Goal: Task Accomplishment & Management: Manage account settings

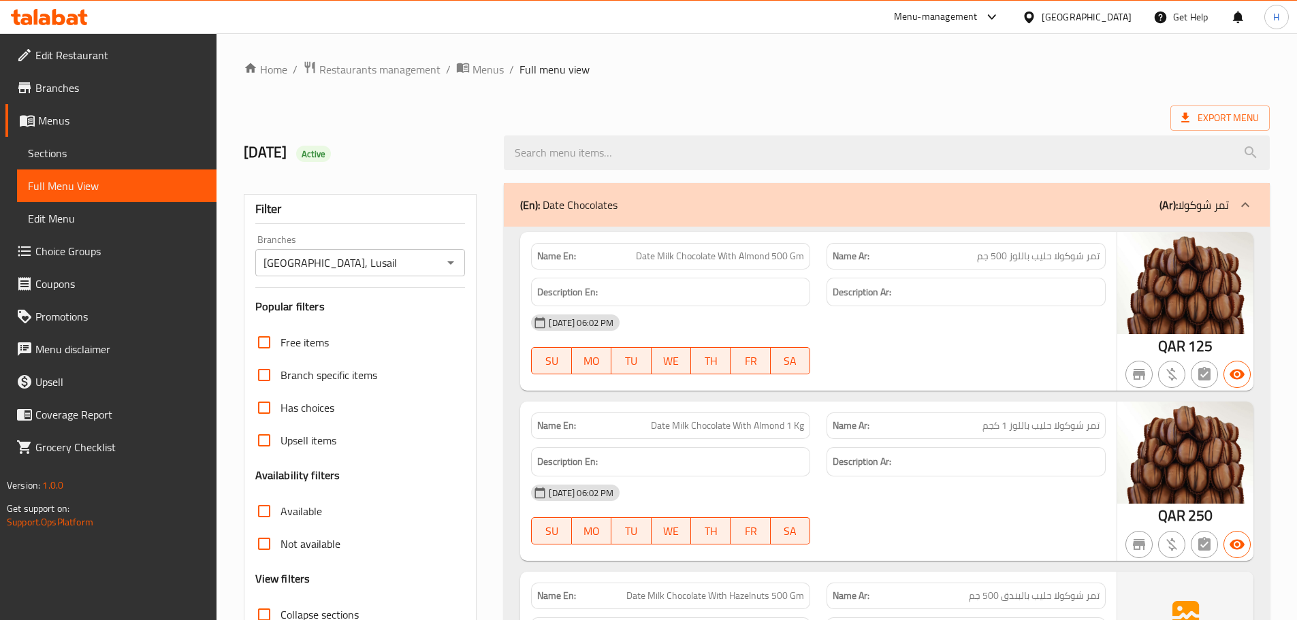
scroll to position [12768, 0]
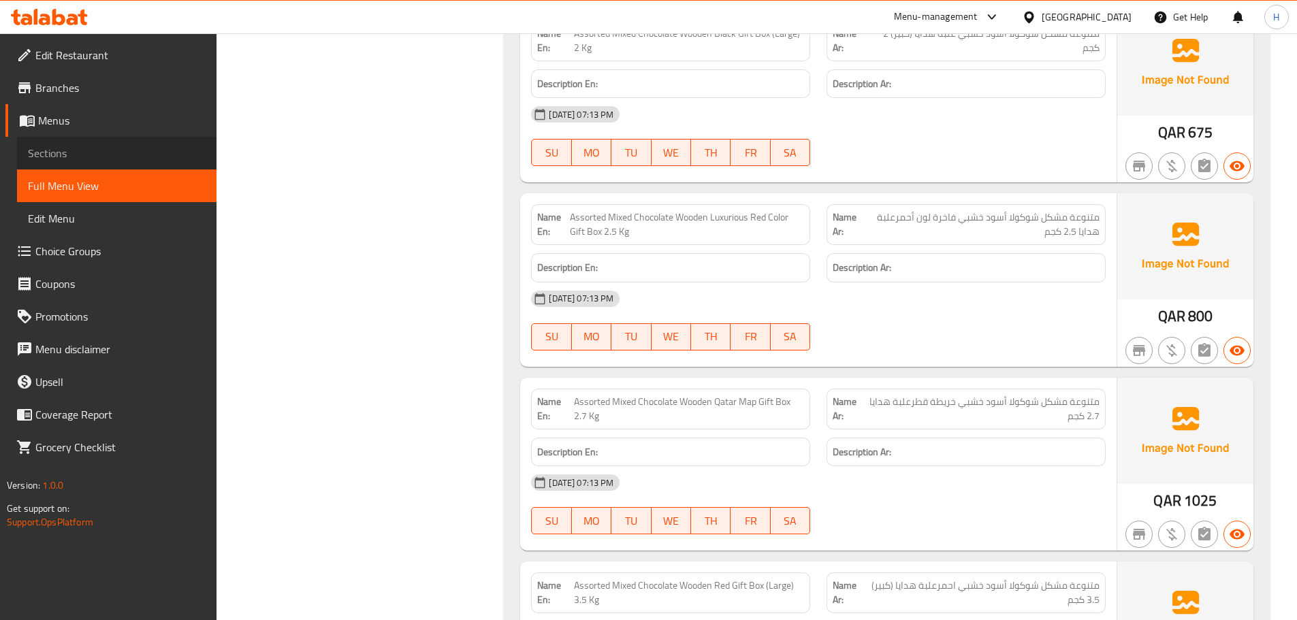
click at [106, 152] on span "Sections" at bounding box center [117, 153] width 178 height 16
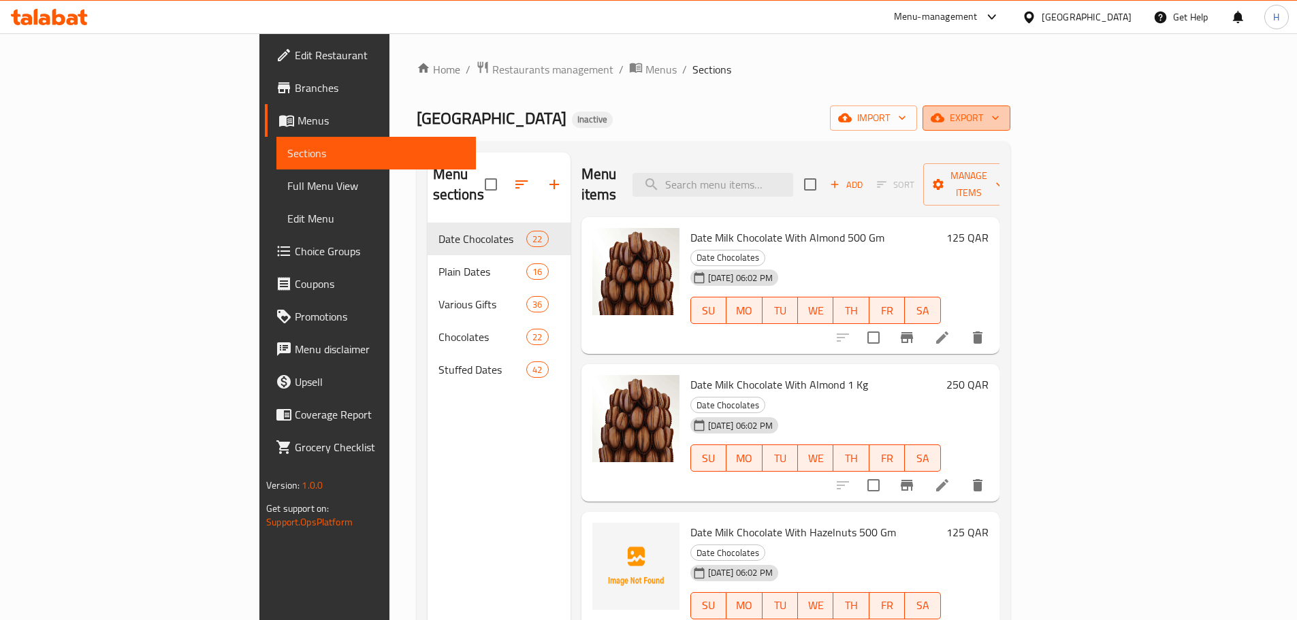
click at [999, 114] on span "export" at bounding box center [966, 118] width 66 height 17
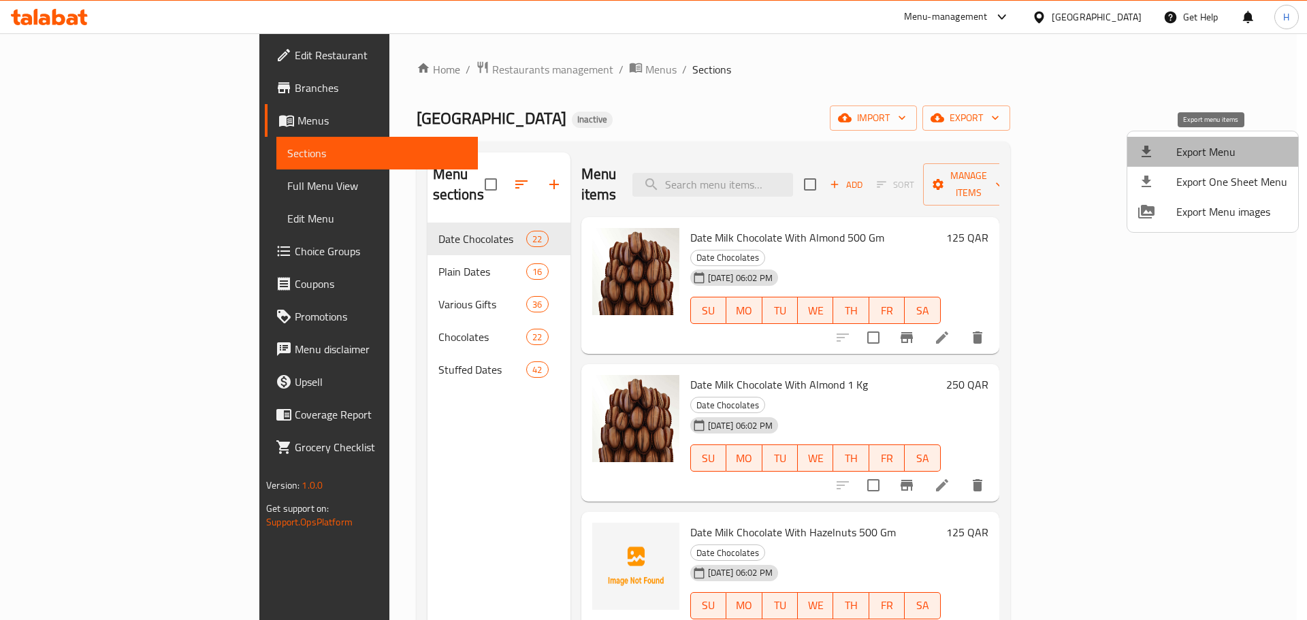
click at [1231, 156] on span "Export Menu" at bounding box center [1231, 152] width 111 height 16
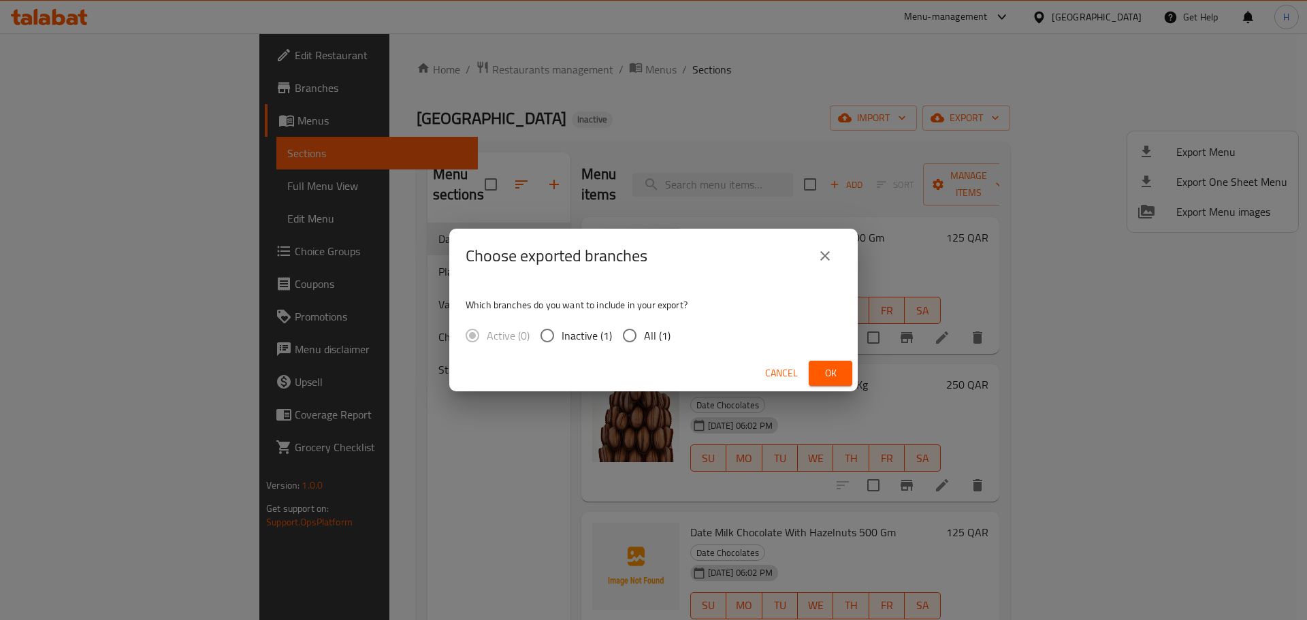
click at [631, 338] on input "All (1)" at bounding box center [629, 335] width 29 height 29
radio input "true"
click at [841, 375] on button "Ok" at bounding box center [831, 373] width 44 height 25
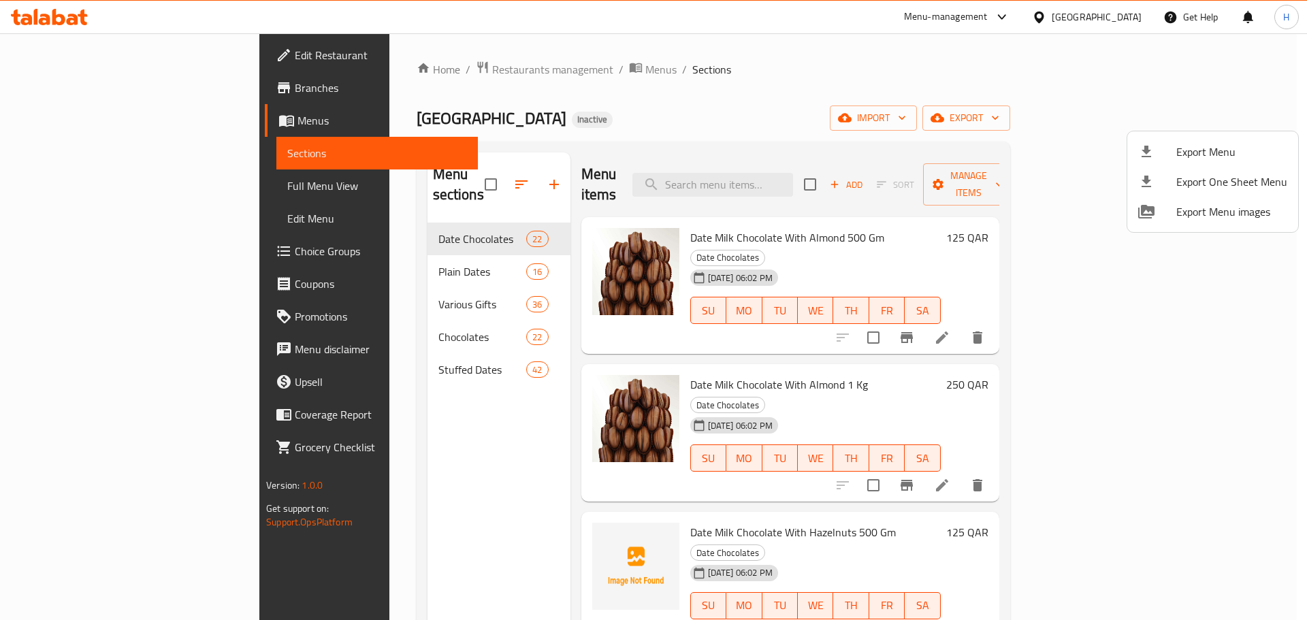
click at [429, 174] on div at bounding box center [653, 310] width 1307 height 620
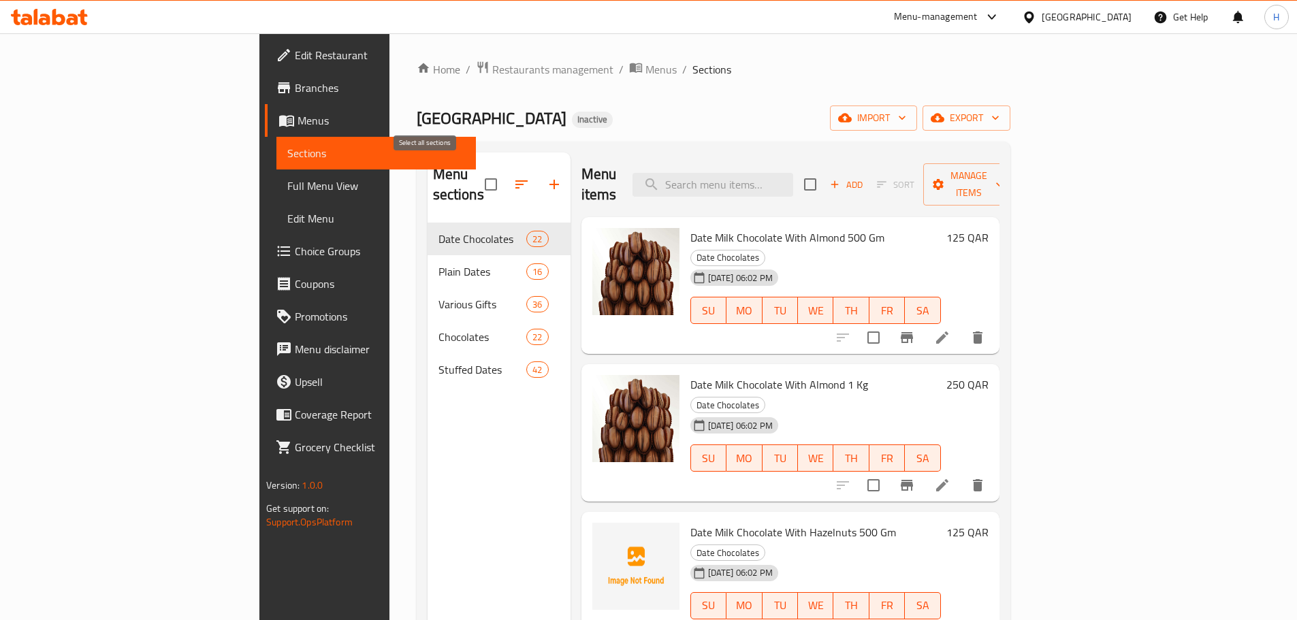
click at [476, 176] on input "checkbox" at bounding box center [490, 184] width 29 height 29
checkbox input "true"
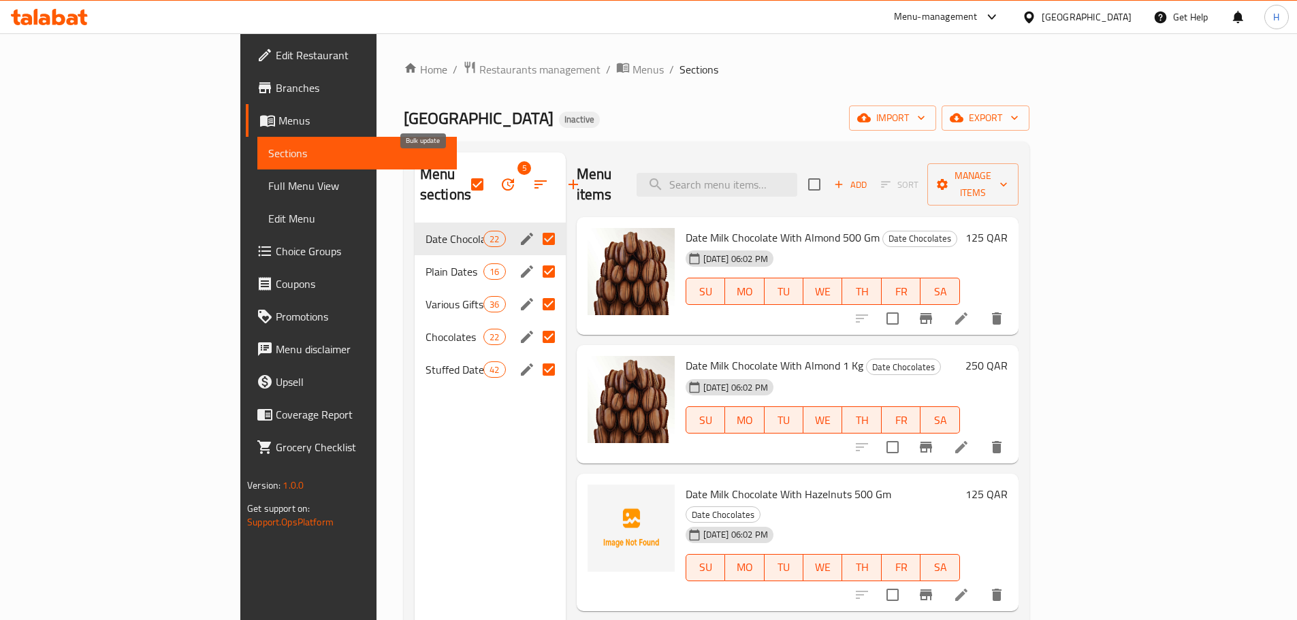
click at [500, 178] on icon "button" at bounding box center [508, 184] width 16 height 16
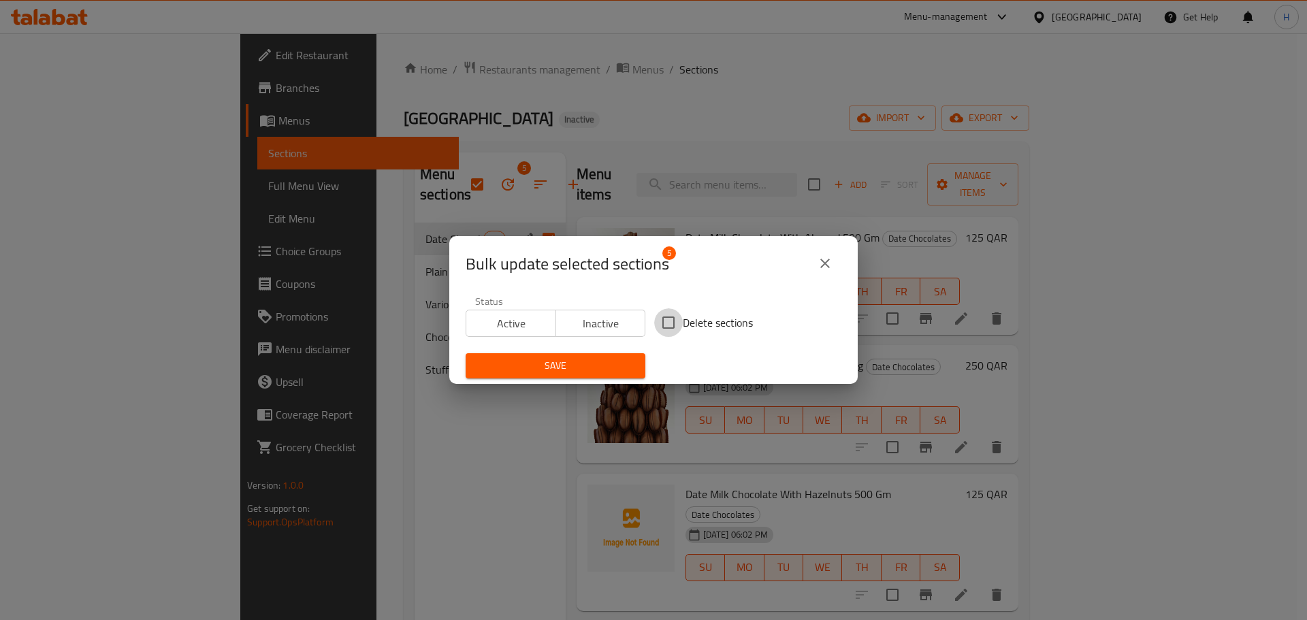
click at [665, 316] on input "Delete sections" at bounding box center [668, 322] width 29 height 29
checkbox input "true"
click at [612, 370] on span "Save" at bounding box center [555, 365] width 158 height 17
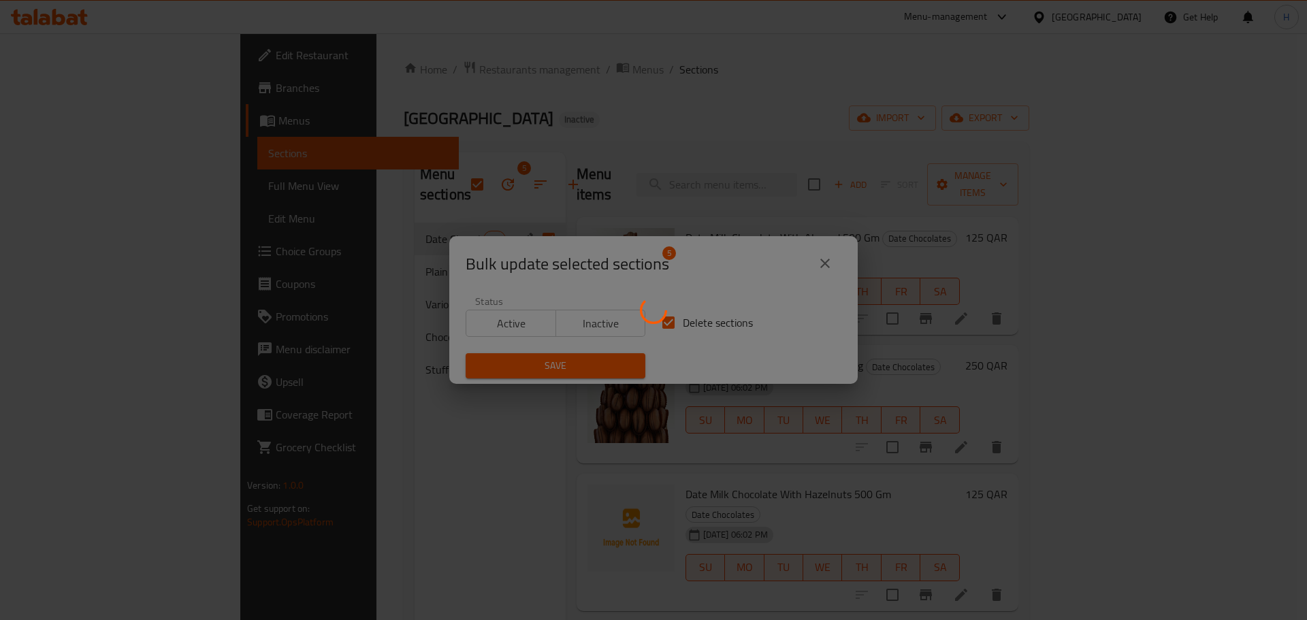
checkbox input "false"
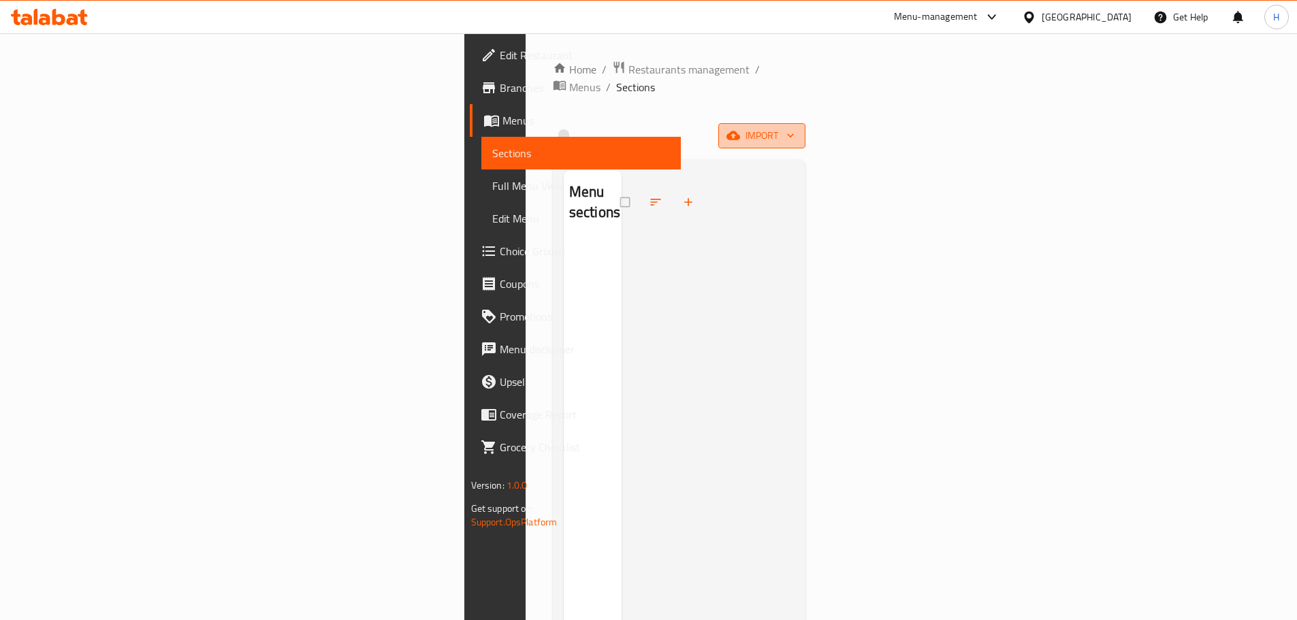
click at [805, 123] on button "import" at bounding box center [761, 135] width 87 height 25
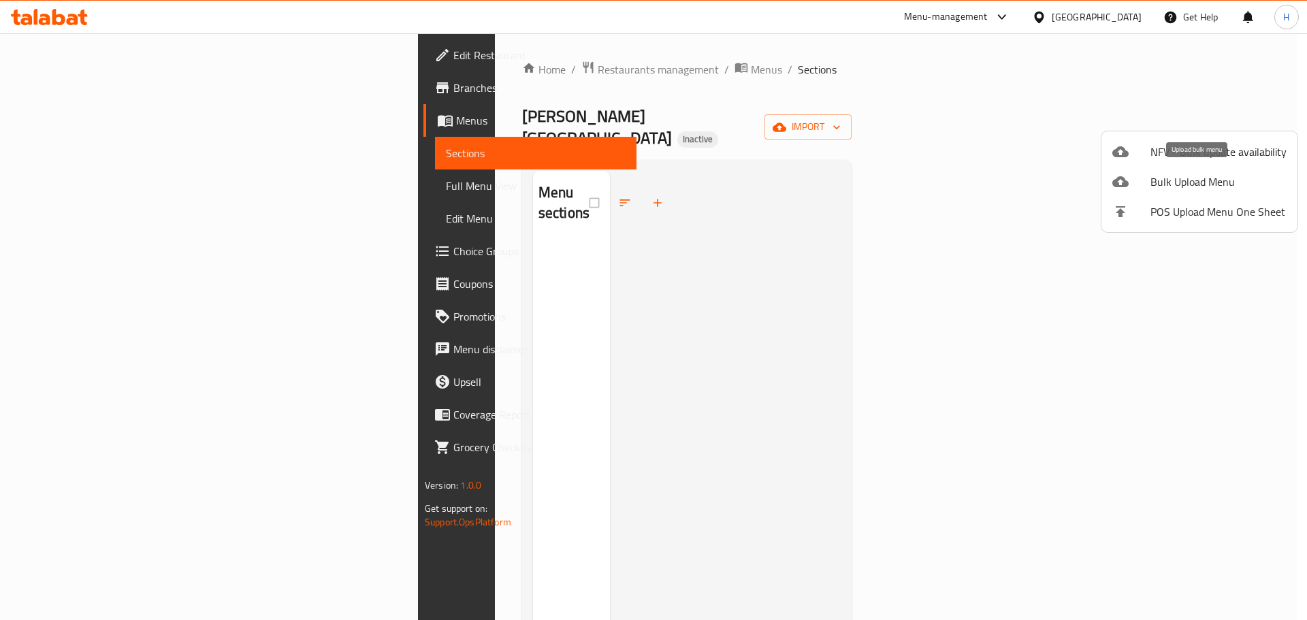
click at [1212, 174] on span "Bulk Upload Menu" at bounding box center [1218, 182] width 136 height 16
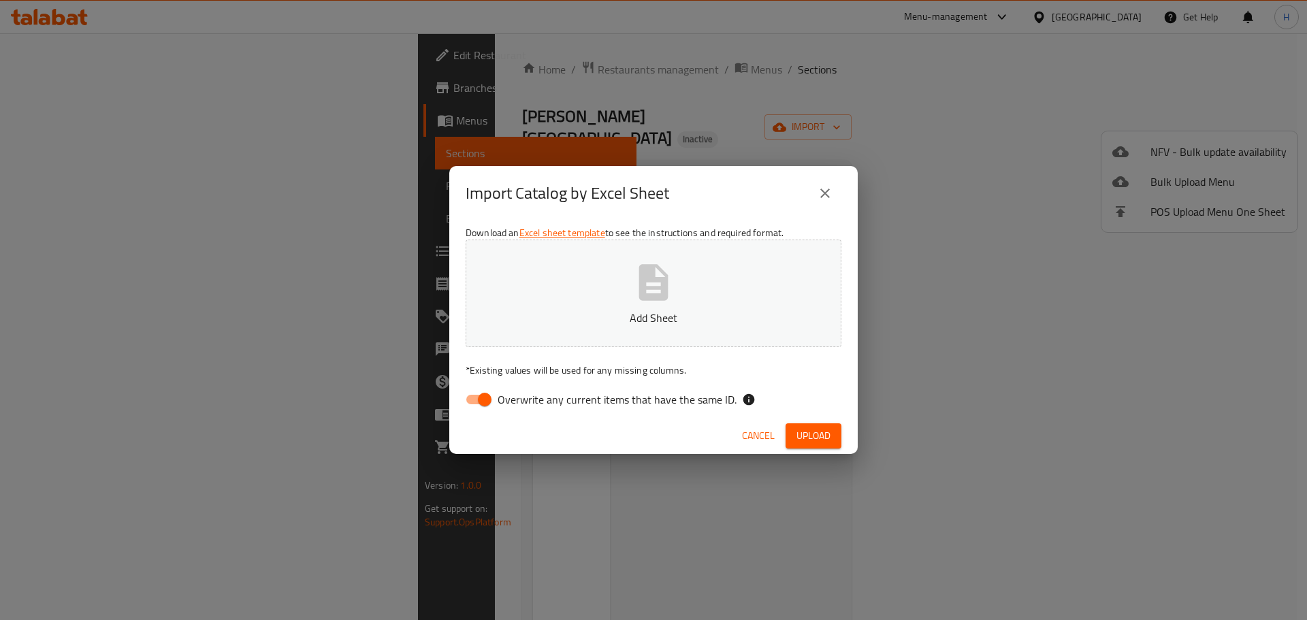
click at [461, 400] on input "Overwrite any current items that have the same ID." at bounding box center [485, 400] width 78 height 26
checkbox input "false"
click at [602, 312] on p "Add Sheet" at bounding box center [654, 318] width 334 height 16
click at [813, 440] on span "Upload" at bounding box center [813, 435] width 34 height 17
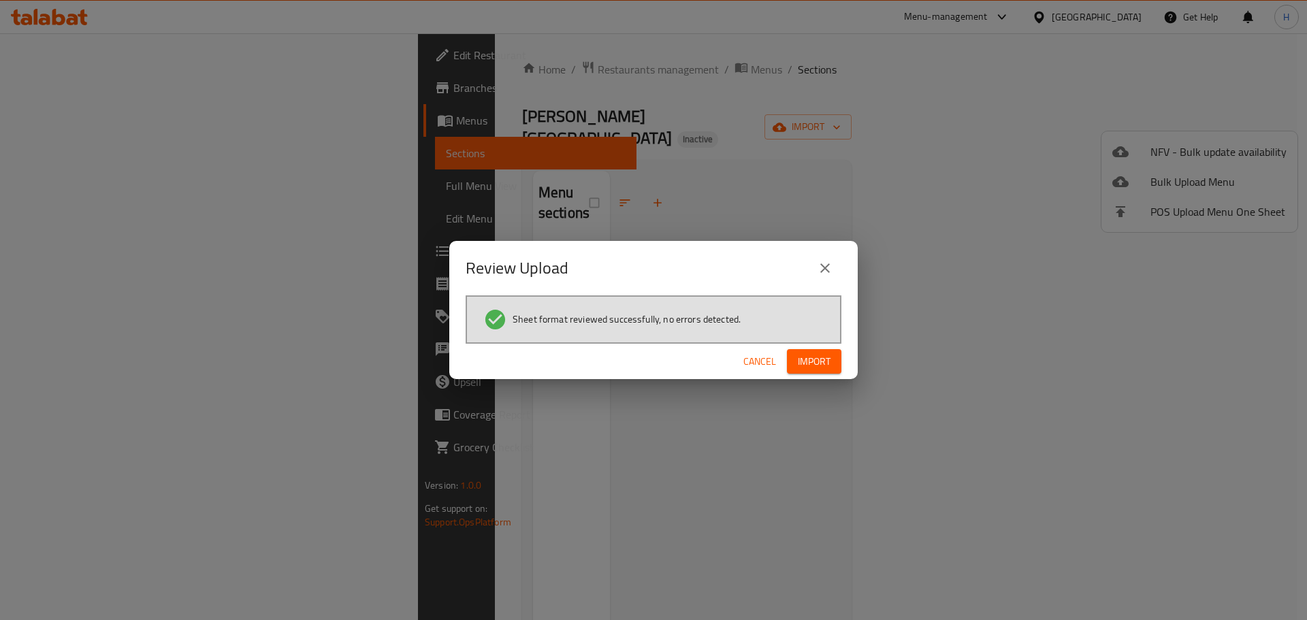
click at [819, 353] on span "Import" at bounding box center [814, 361] width 33 height 17
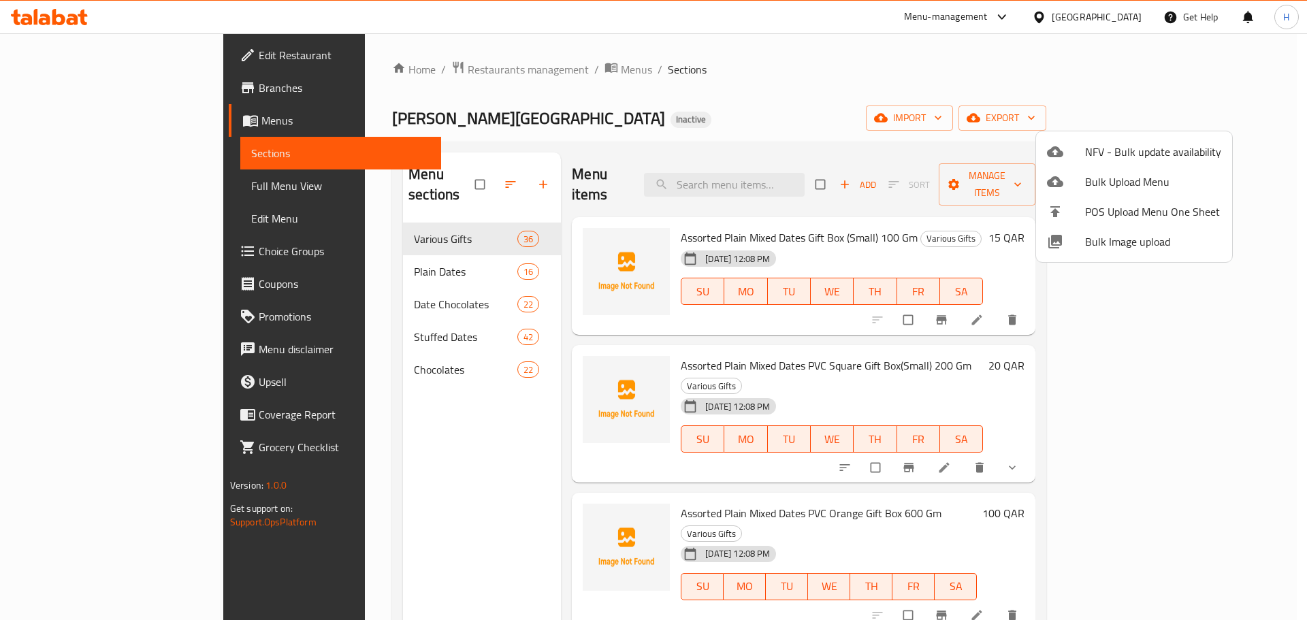
drag, startPoint x: 1306, startPoint y: 178, endPoint x: 1306, endPoint y: 116, distance: 61.3
click at [1306, 159] on div at bounding box center [653, 310] width 1307 height 620
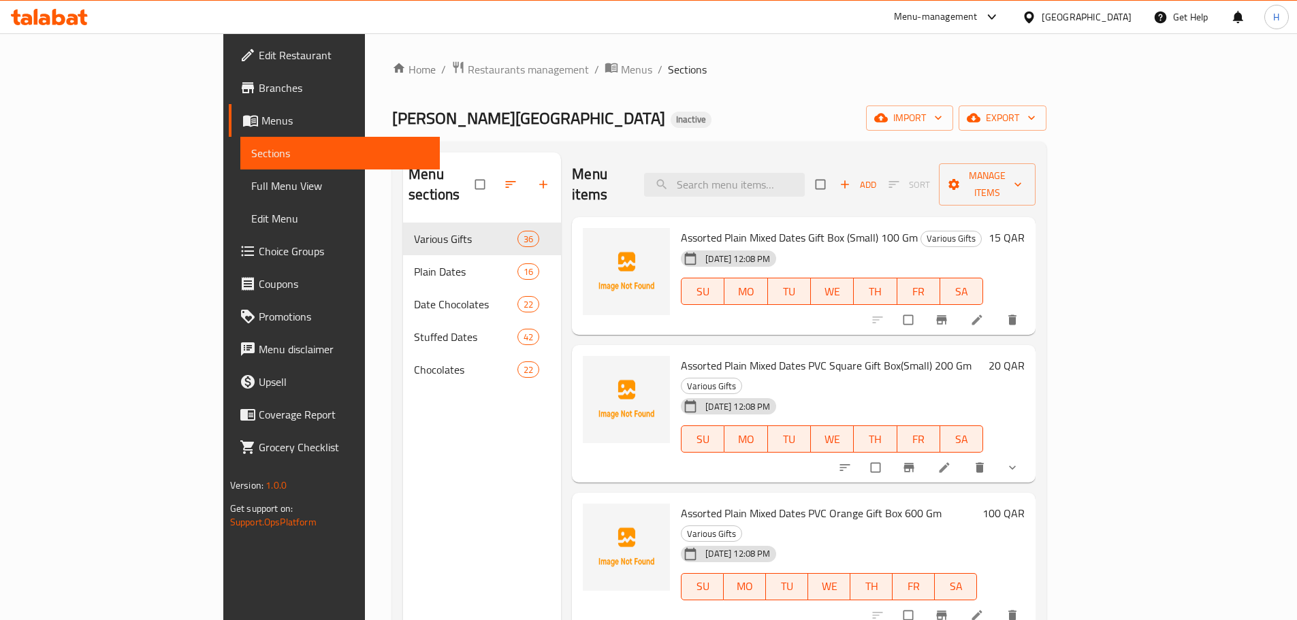
drag, startPoint x: 860, startPoint y: 225, endPoint x: 981, endPoint y: 184, distance: 127.9
drag, startPoint x: 981, startPoint y: 184, endPoint x: 0, endPoint y: 86, distance: 985.6
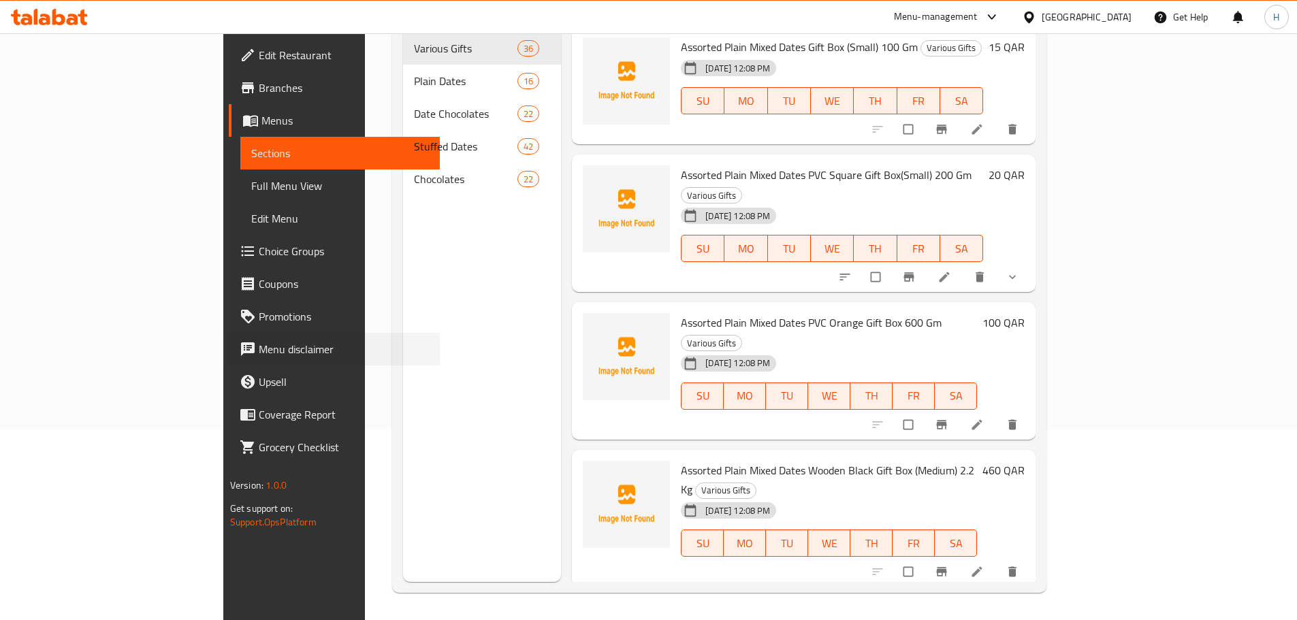
drag, startPoint x: 0, startPoint y: 498, endPoint x: 0, endPoint y: 651, distance: 153.1
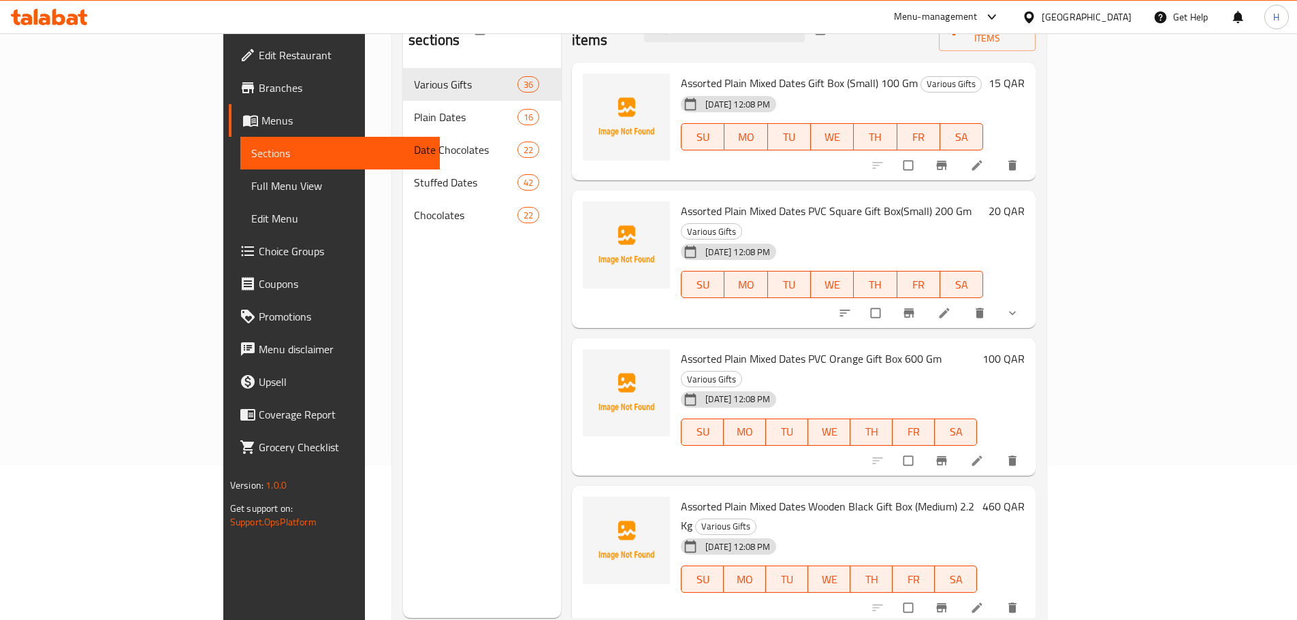
scroll to position [123, 0]
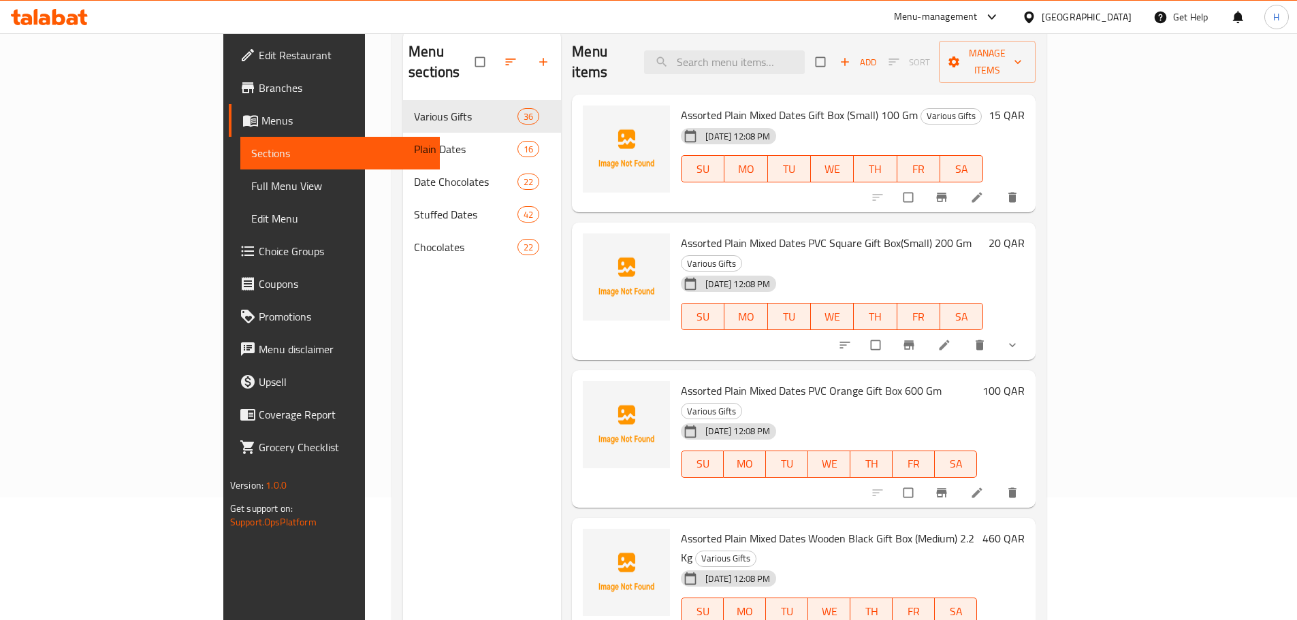
drag, startPoint x: 101, startPoint y: 565, endPoint x: 127, endPoint y: 548, distance: 31.0
drag, startPoint x: 133, startPoint y: 542, endPoint x: 229, endPoint y: 304, distance: 257.5
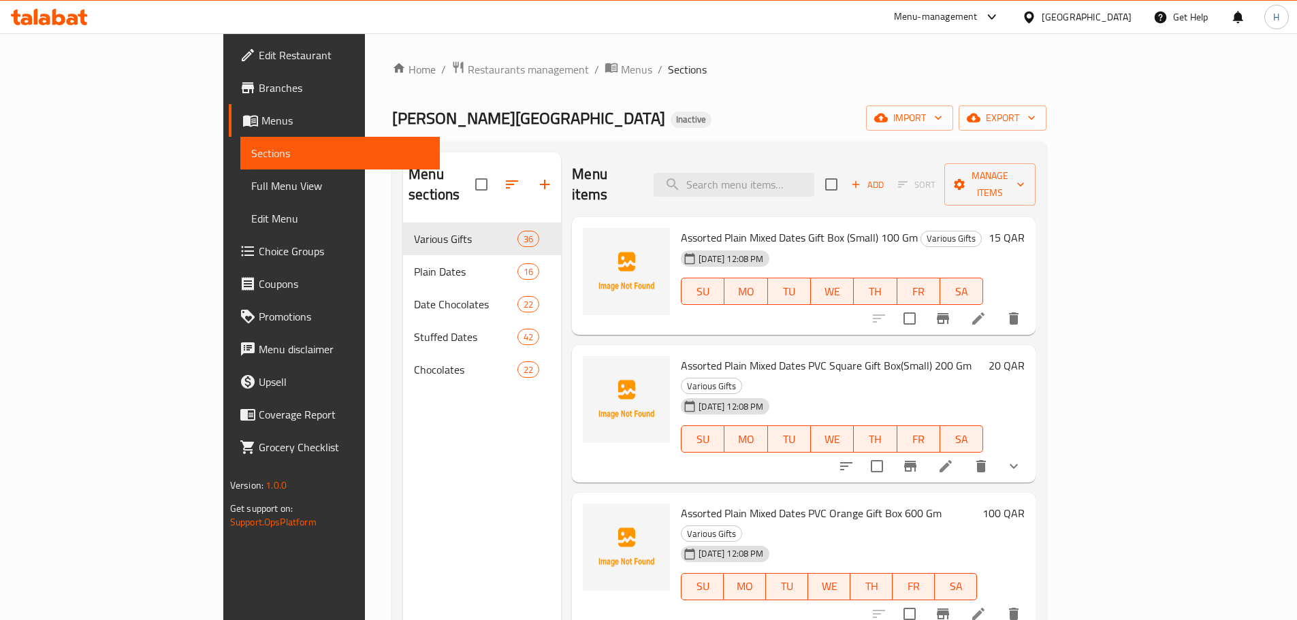
click at [251, 179] on span "Full Menu View" at bounding box center [340, 186] width 178 height 16
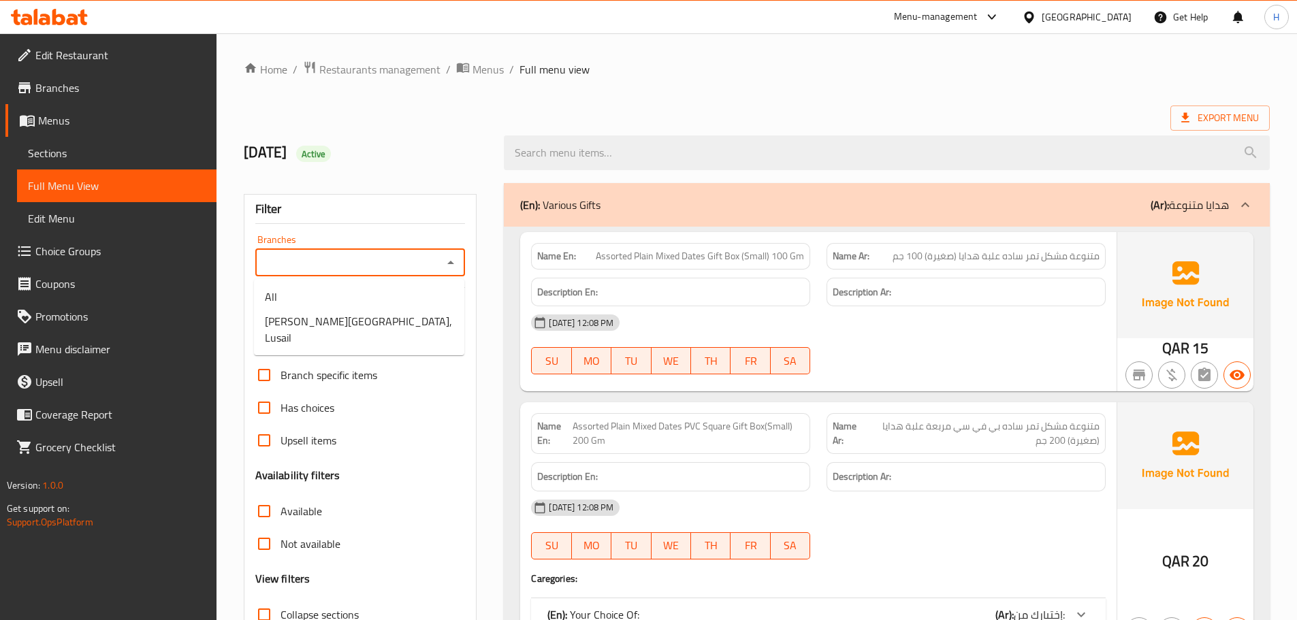
click at [331, 265] on input "Branches" at bounding box center [349, 262] width 180 height 19
click at [424, 324] on li "[GEOGRAPHIC_DATA], Lusail" at bounding box center [359, 329] width 210 height 41
type input "[GEOGRAPHIC_DATA], Lusail"
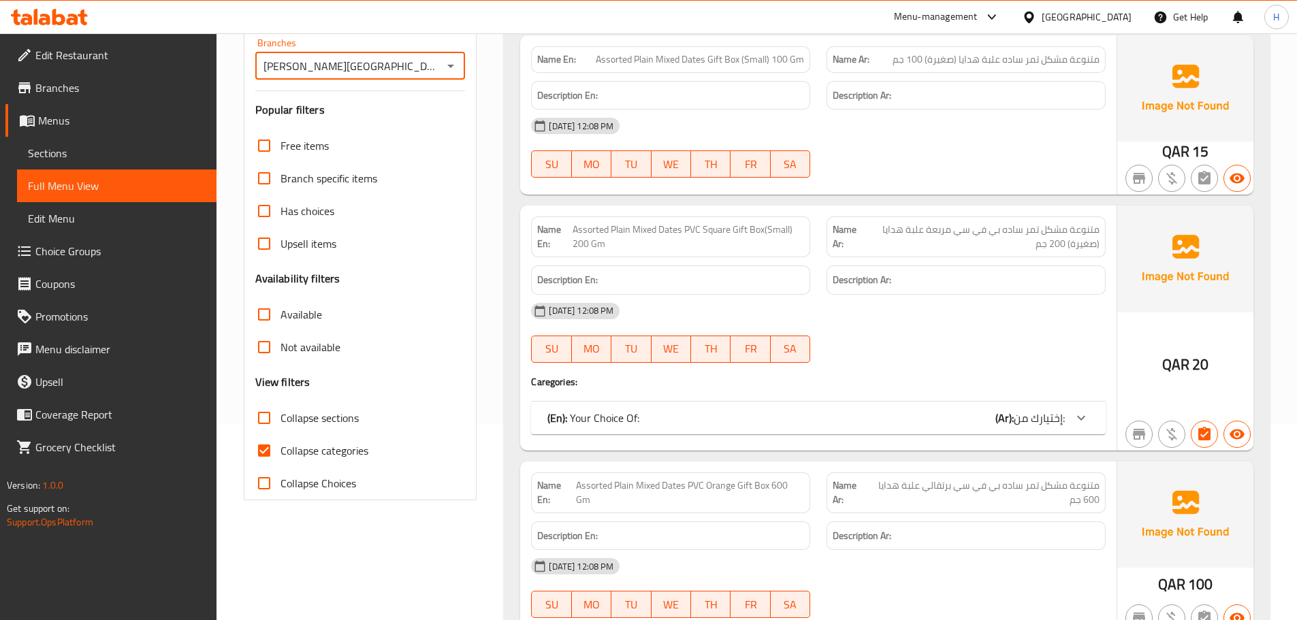
scroll to position [204, 0]
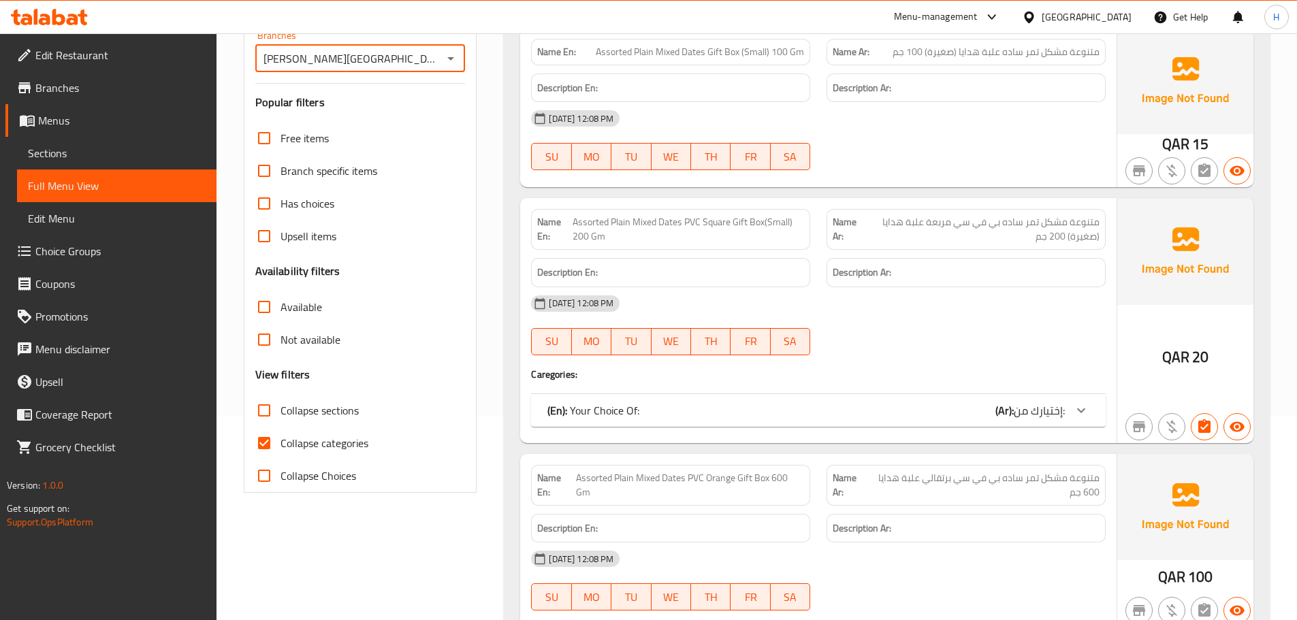
click at [262, 408] on input "Collapse sections" at bounding box center [264, 410] width 33 height 33
checkbox input "true"
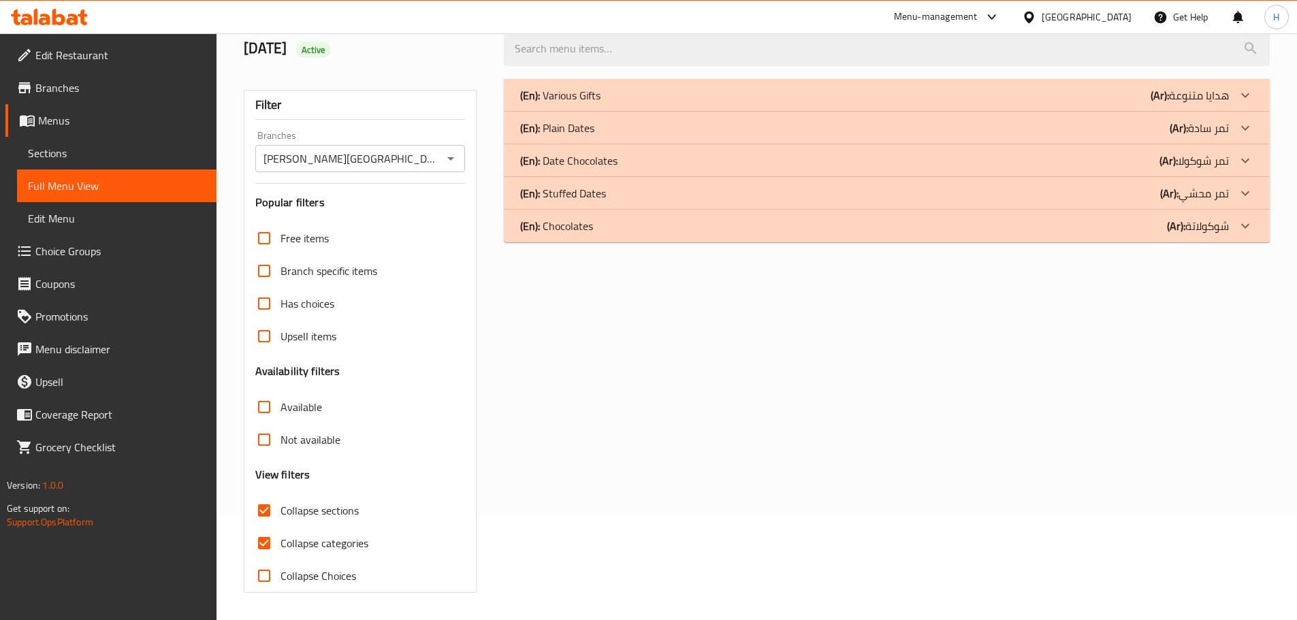
click at [270, 559] on input "Collapse Choices" at bounding box center [264, 575] width 33 height 33
checkbox input "true"
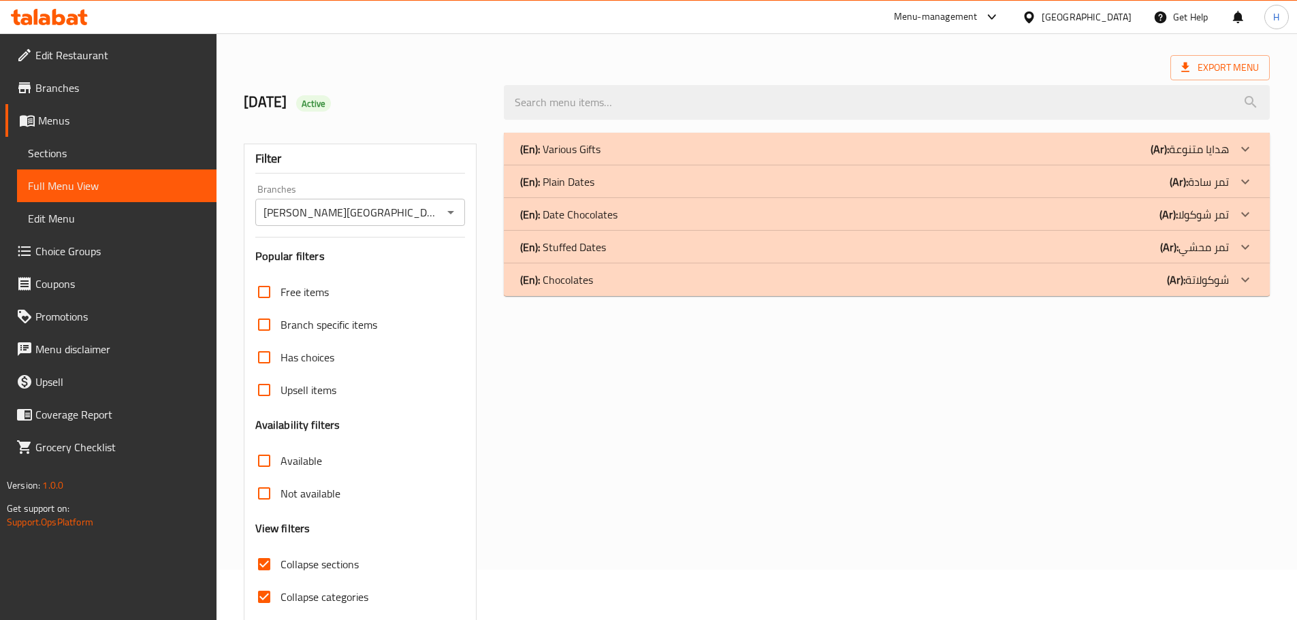
scroll to position [0, 0]
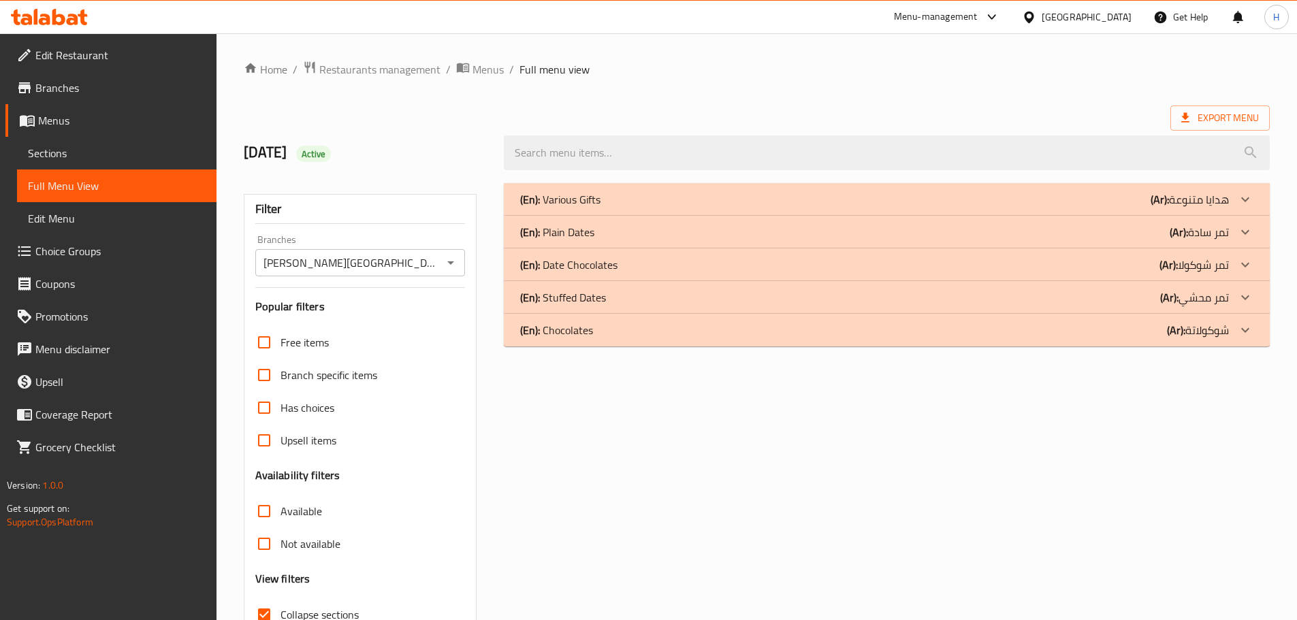
click at [675, 314] on div "(En): Chocolates (Ar): شوكولاتة" at bounding box center [887, 330] width 766 height 33
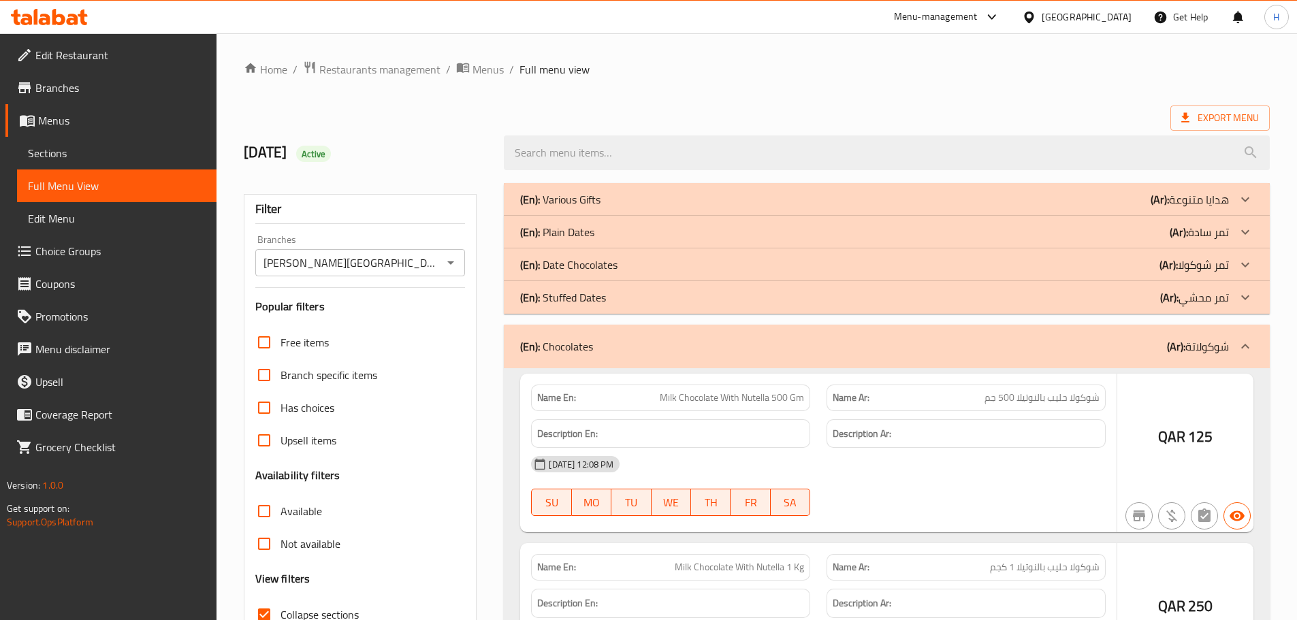
click at [687, 297] on div "(En): Stuffed Dates (Ar): تمر محشي" at bounding box center [874, 297] width 709 height 16
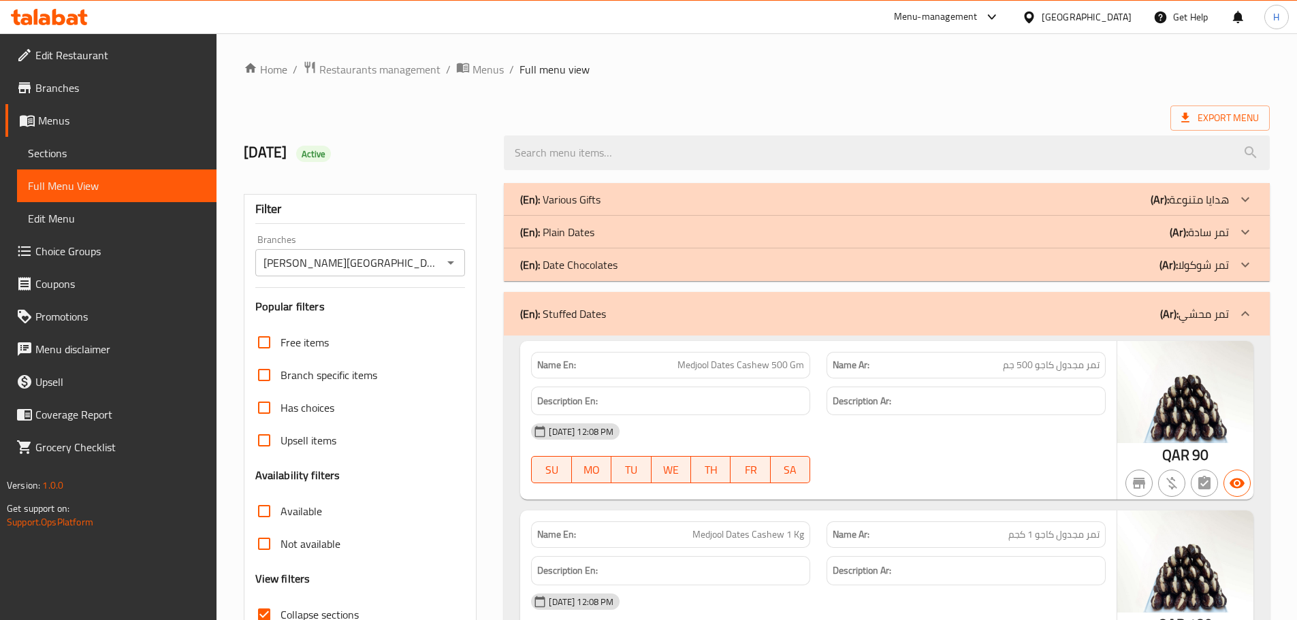
click at [698, 268] on div "(En): Date Chocolates (Ar): تمر شوكولا" at bounding box center [874, 265] width 709 height 16
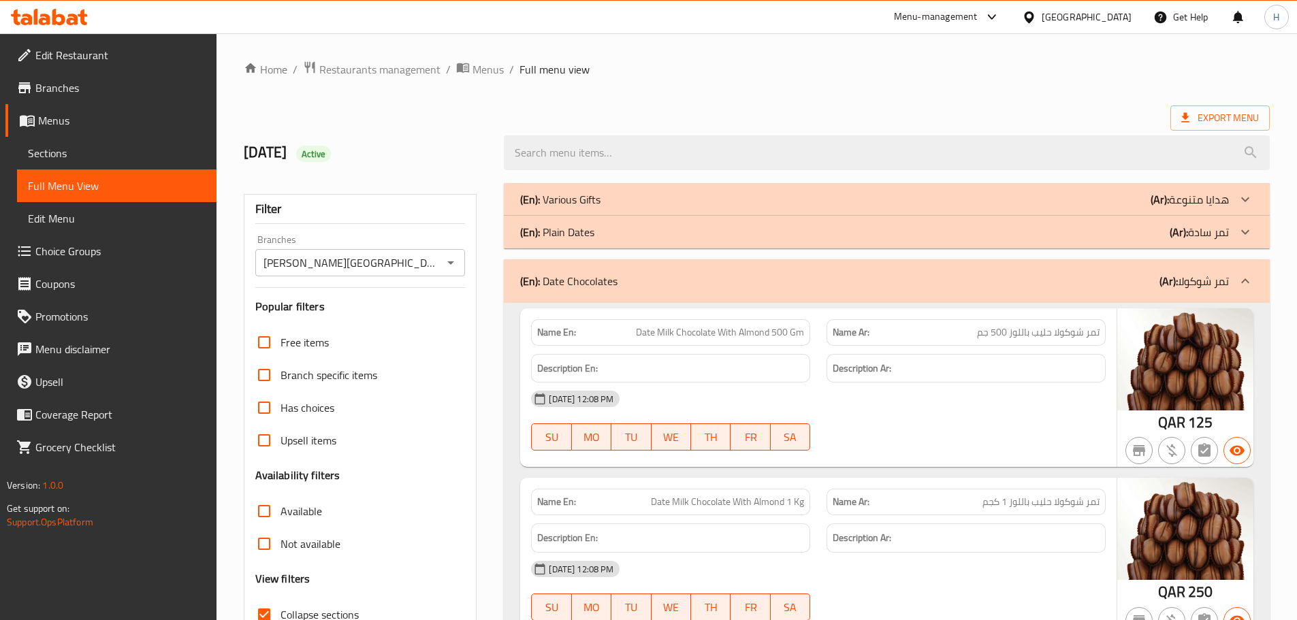
click at [698, 235] on div "(En): Plain Dates (Ar): تمر سادة" at bounding box center [874, 232] width 709 height 16
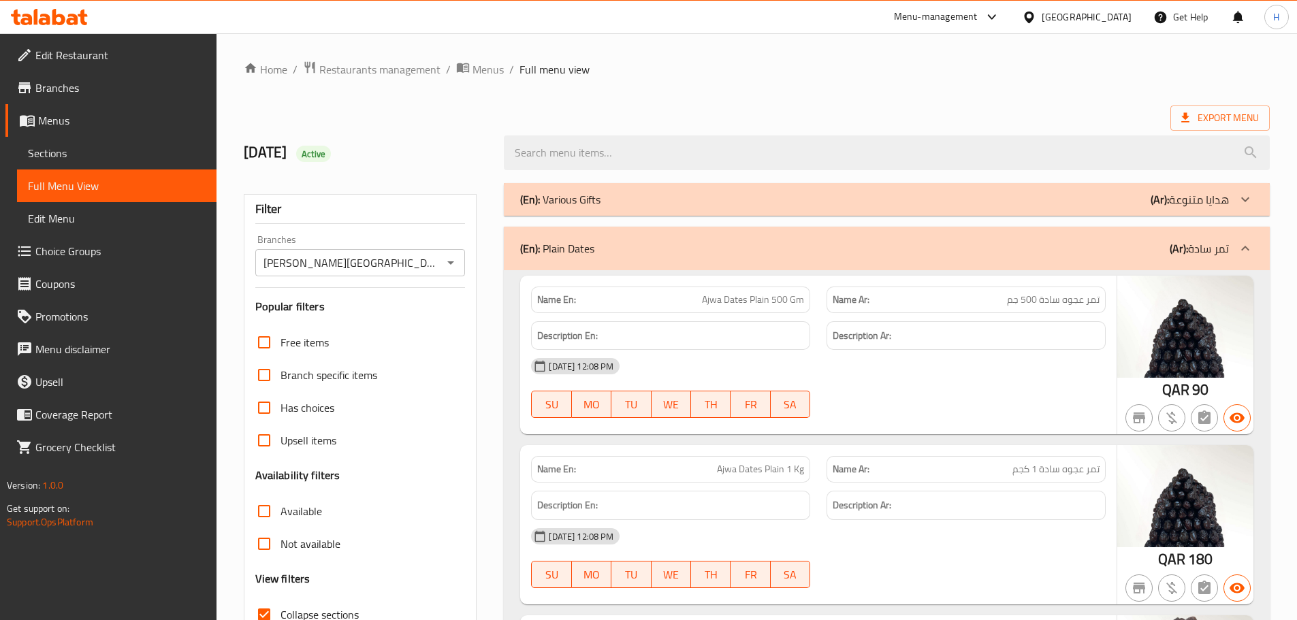
click at [700, 203] on div "(En): Various Gifts (Ar): هدايا متنوعة" at bounding box center [874, 199] width 709 height 16
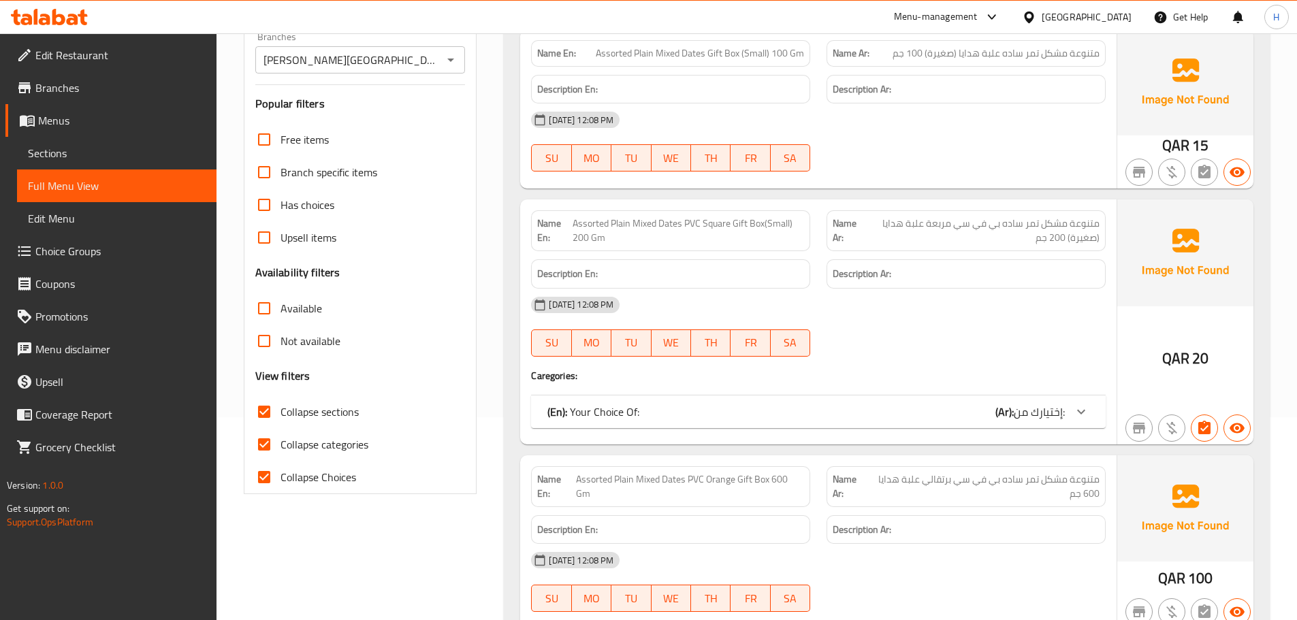
scroll to position [204, 0]
click at [1077, 410] on icon at bounding box center [1081, 410] width 16 height 16
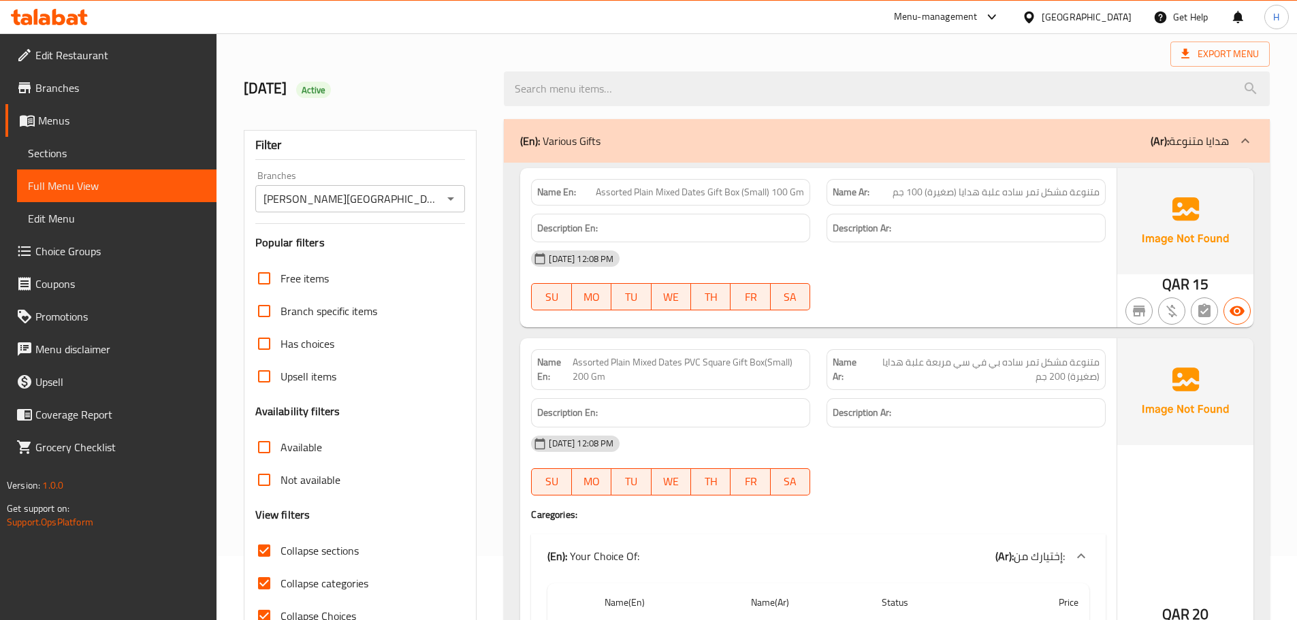
scroll to position [0, 0]
